Goal: Check status: Check status

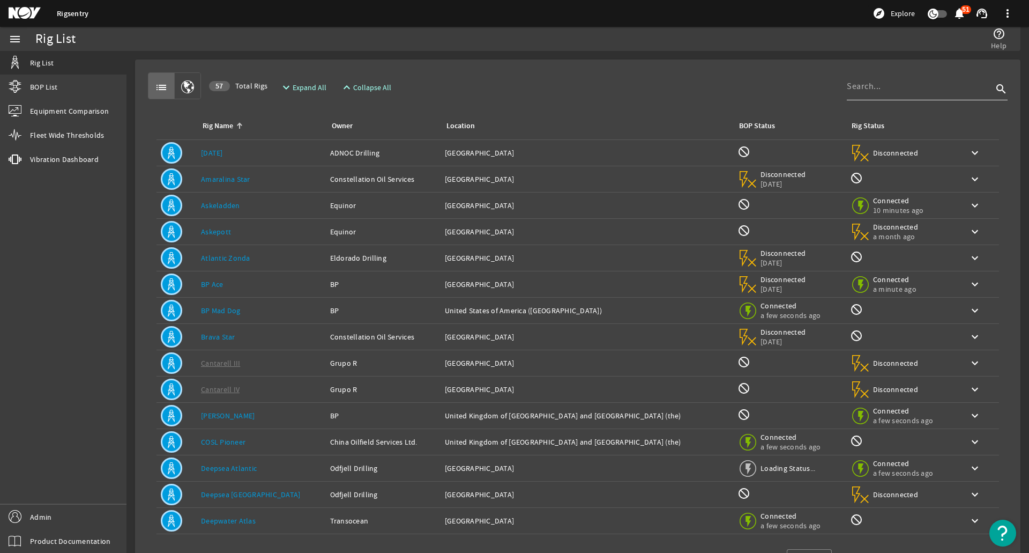
click at [883, 91] on input at bounding box center [920, 86] width 146 height 13
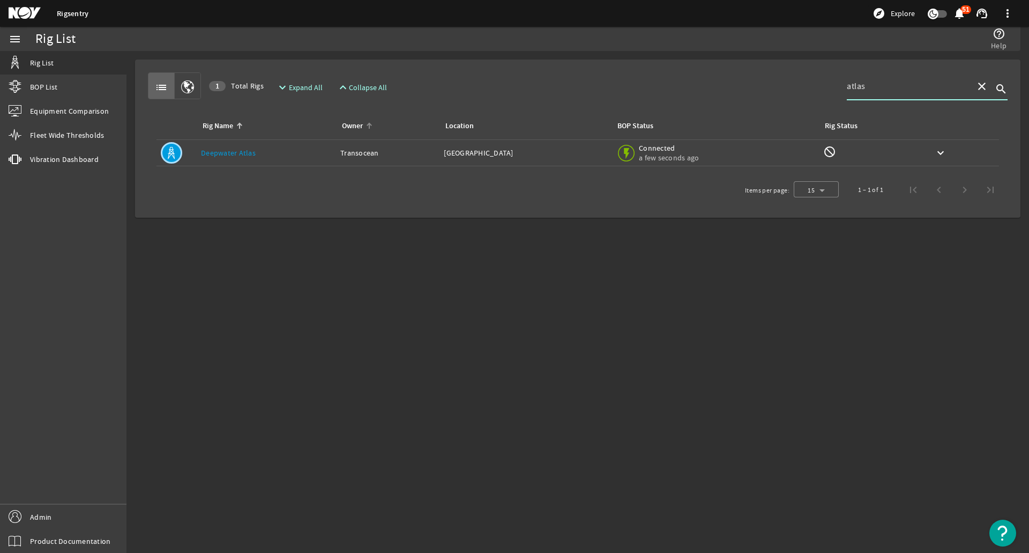
type input "atlas"
click at [363, 153] on div "Owner: Transocean" at bounding box center [387, 152] width 95 height 11
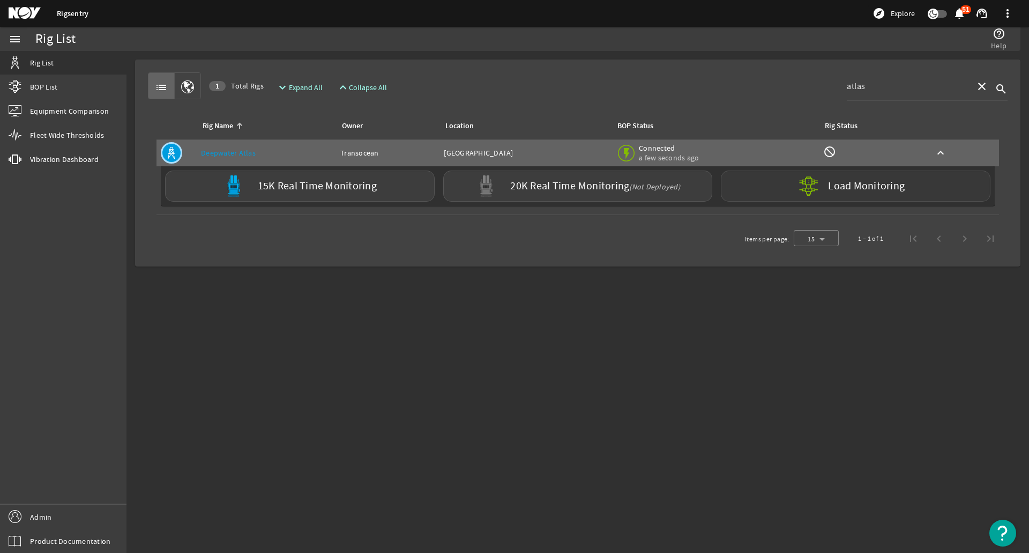
click at [794, 181] on div "Load Monitoring" at bounding box center [856, 185] width 270 height 31
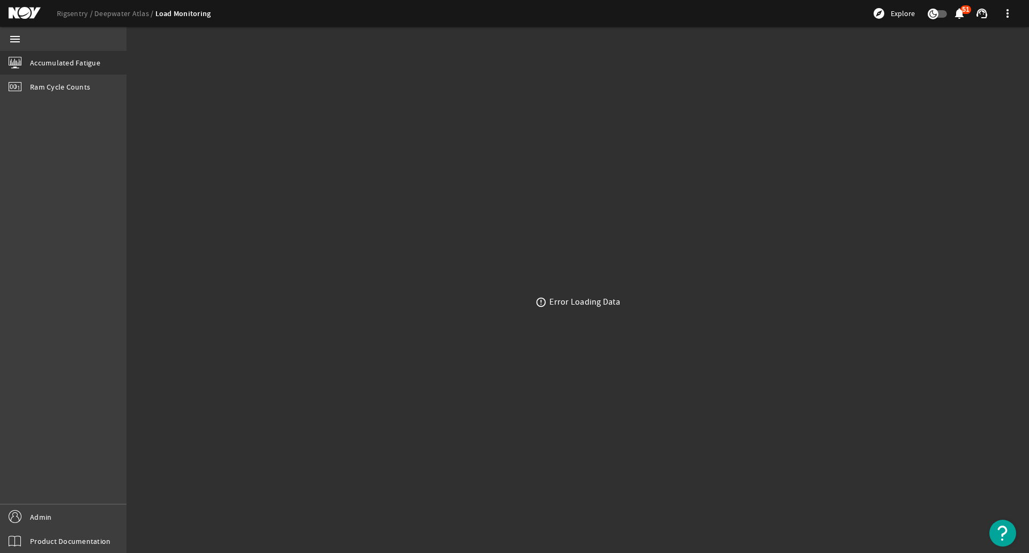
click at [296, 96] on div "error_outline Error Loading Data" at bounding box center [577, 302] width 903 height 502
click at [110, 13] on link "Deepwater Atlas" at bounding box center [124, 14] width 61 height 10
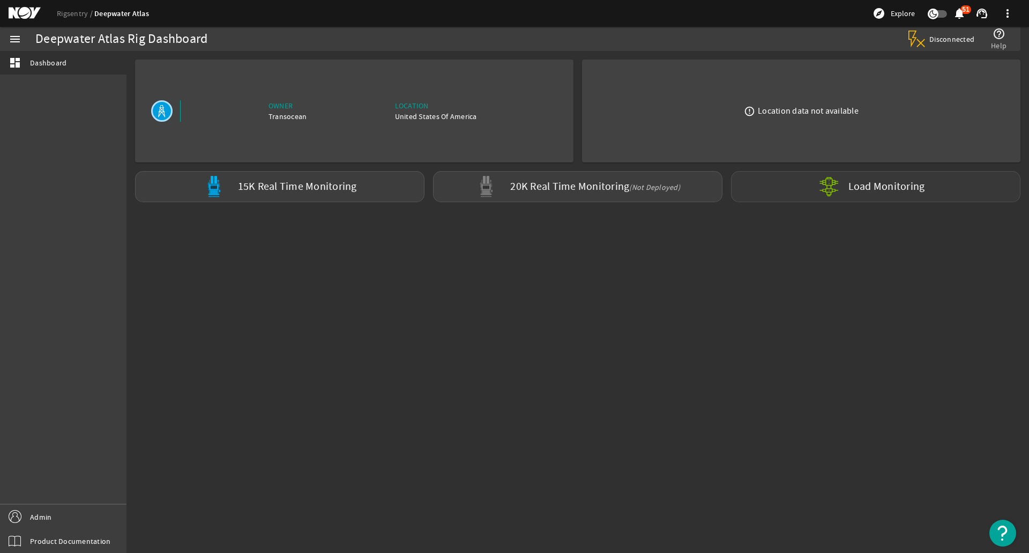
click at [779, 187] on div "Load Monitoring" at bounding box center [875, 186] width 289 height 31
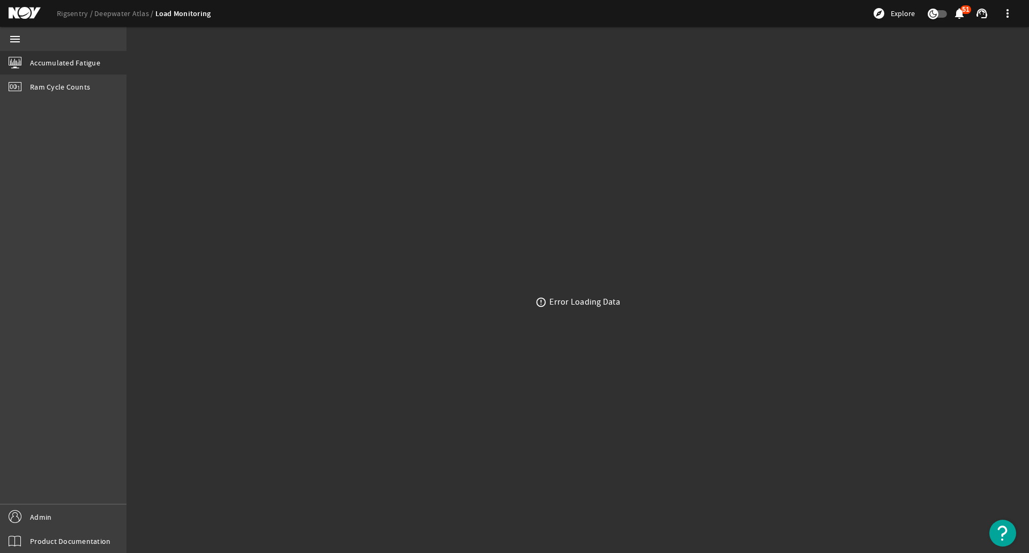
click at [300, 41] on mat-sidenav-container "menu Accumulated Fatigue Ram Cycle Counts Admin Product Documentation error_out…" at bounding box center [514, 290] width 1029 height 526
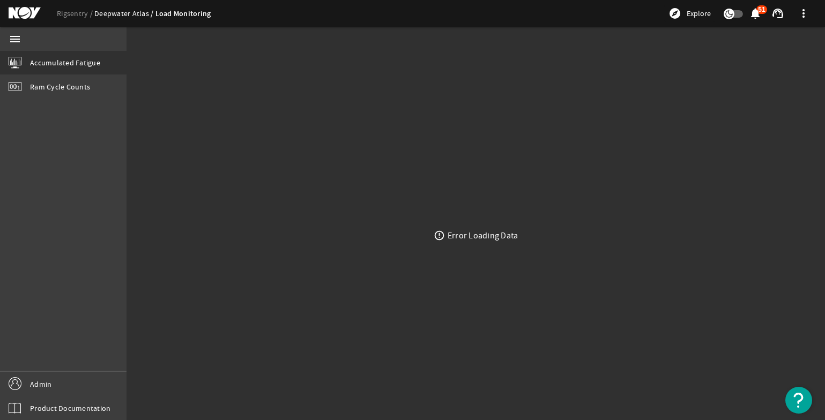
click at [115, 15] on link "Deepwater Atlas" at bounding box center [124, 14] width 61 height 10
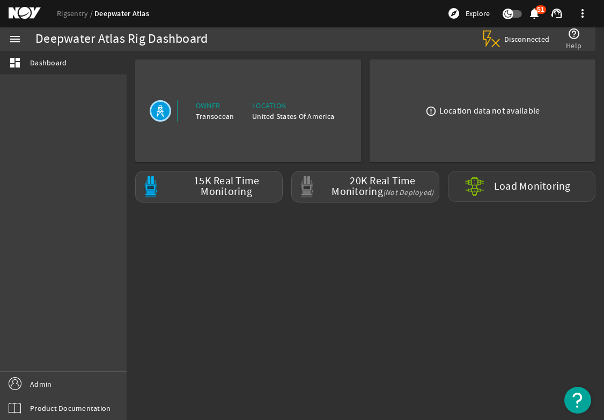
click at [514, 176] on div "Load Monitoring" at bounding box center [521, 186] width 147 height 31
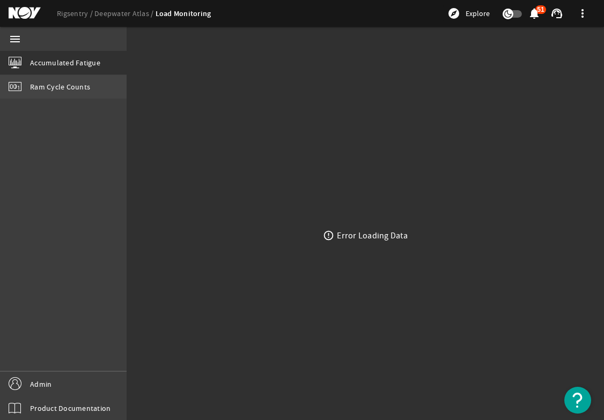
click at [88, 93] on link "Ram Cycle Counts" at bounding box center [63, 87] width 126 height 24
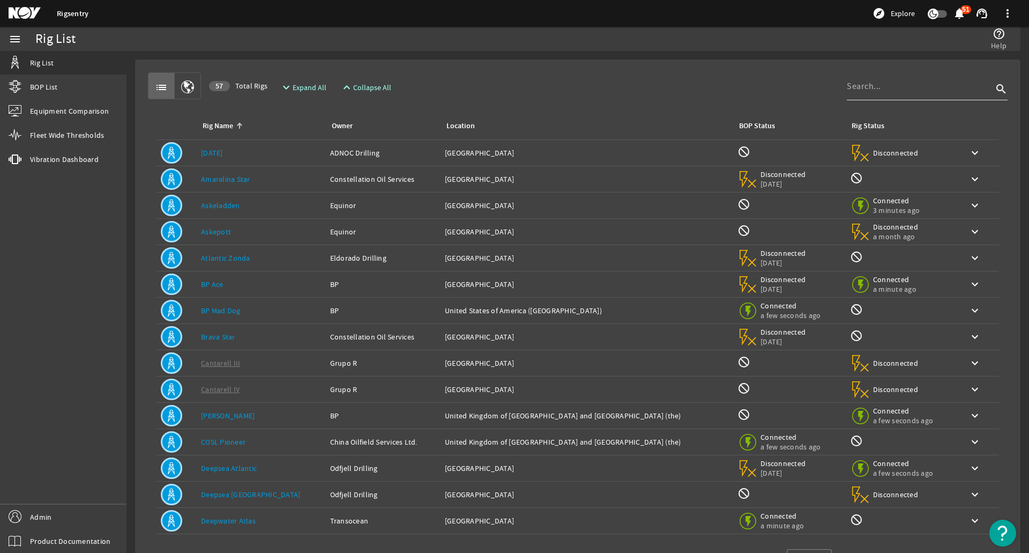
click at [870, 91] on input at bounding box center [920, 86] width 146 height 13
click at [677, 519] on div "Location: United States of America" at bounding box center [587, 520] width 284 height 11
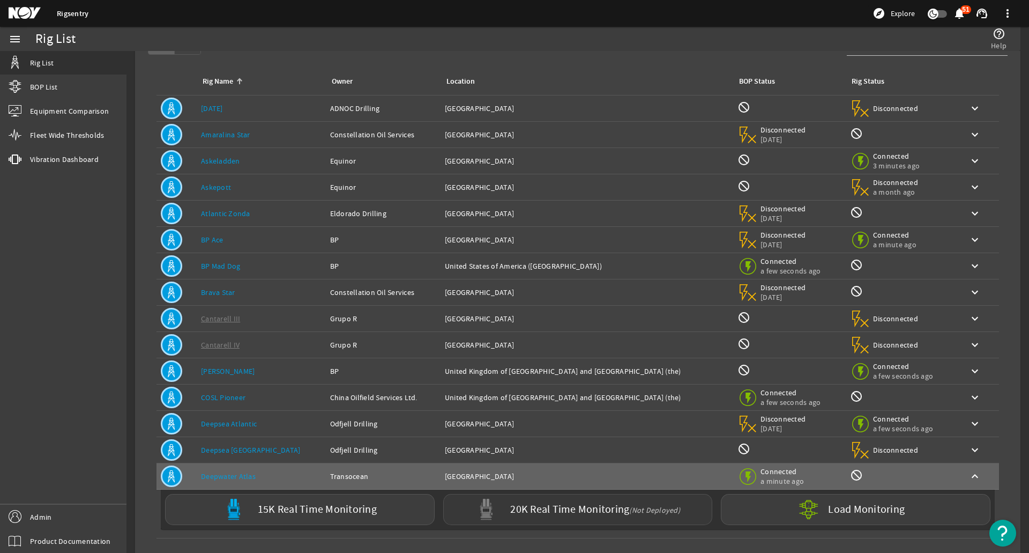
scroll to position [90, 0]
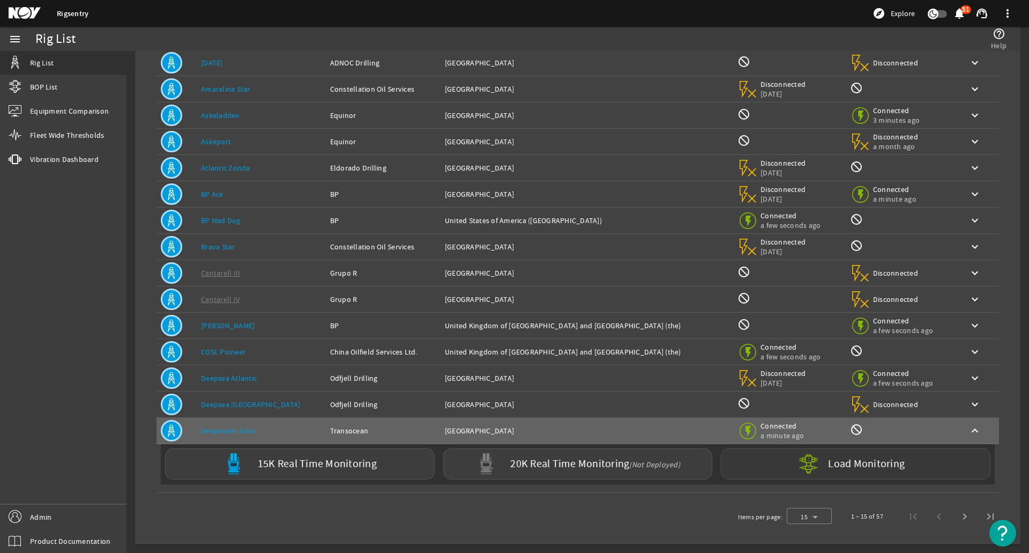
click at [757, 459] on div "Load Monitoring" at bounding box center [856, 463] width 270 height 31
